Goal: Transaction & Acquisition: Book appointment/travel/reservation

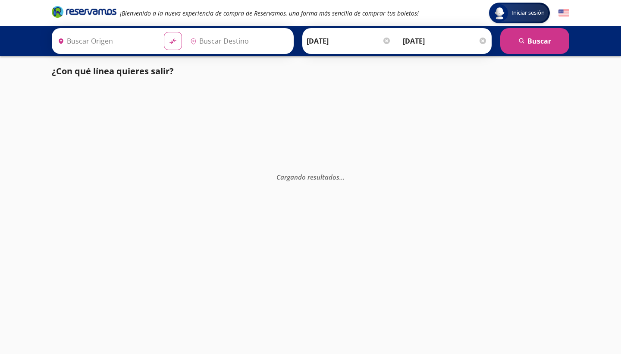
type input "[GEOGRAPHIC_DATA], [GEOGRAPHIC_DATA]"
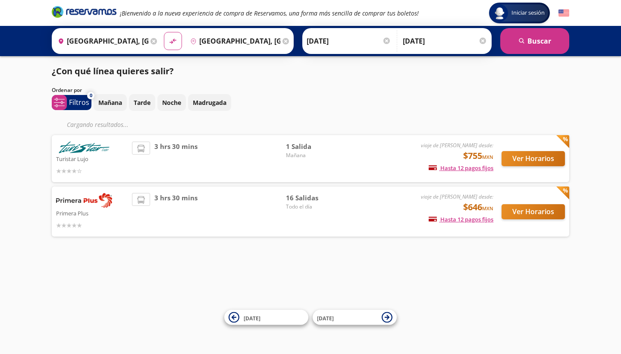
click at [518, 211] on button "Ver Horarios" at bounding box center [533, 211] width 63 height 15
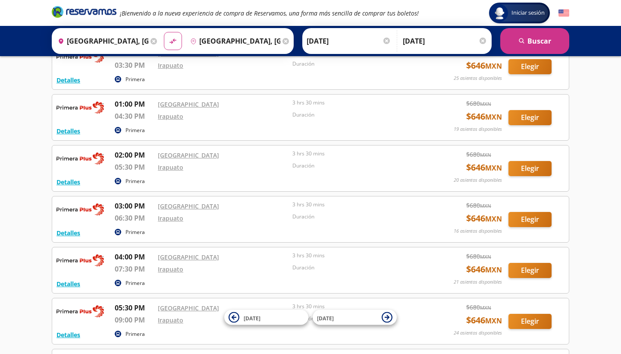
scroll to position [412, 0]
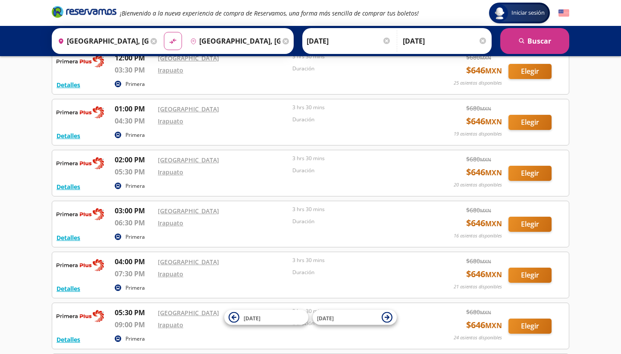
click at [535, 177] on button "Elegir" at bounding box center [530, 173] width 43 height 15
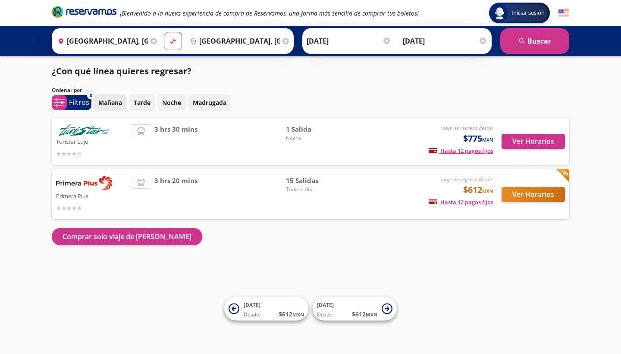
click at [116, 106] on p "Mañana" at bounding box center [110, 102] width 24 height 9
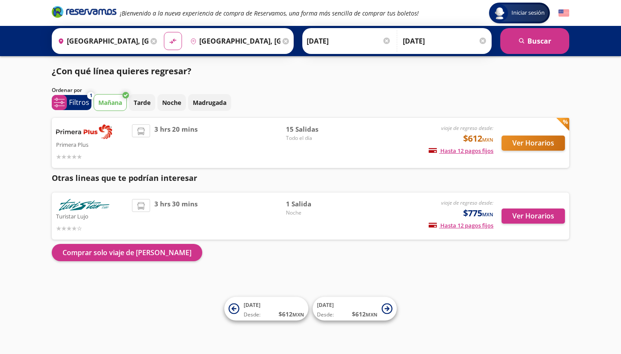
click at [443, 91] on div "Ordenar por" at bounding box center [311, 90] width 518 height 8
click at [271, 306] on span "[DATE] Desde: $ 612 MXN" at bounding box center [274, 308] width 60 height 19
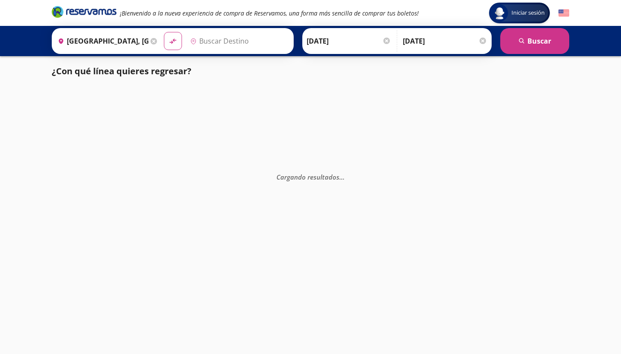
type input "[GEOGRAPHIC_DATA], [GEOGRAPHIC_DATA]"
